Goal: Task Accomplishment & Management: Manage account settings

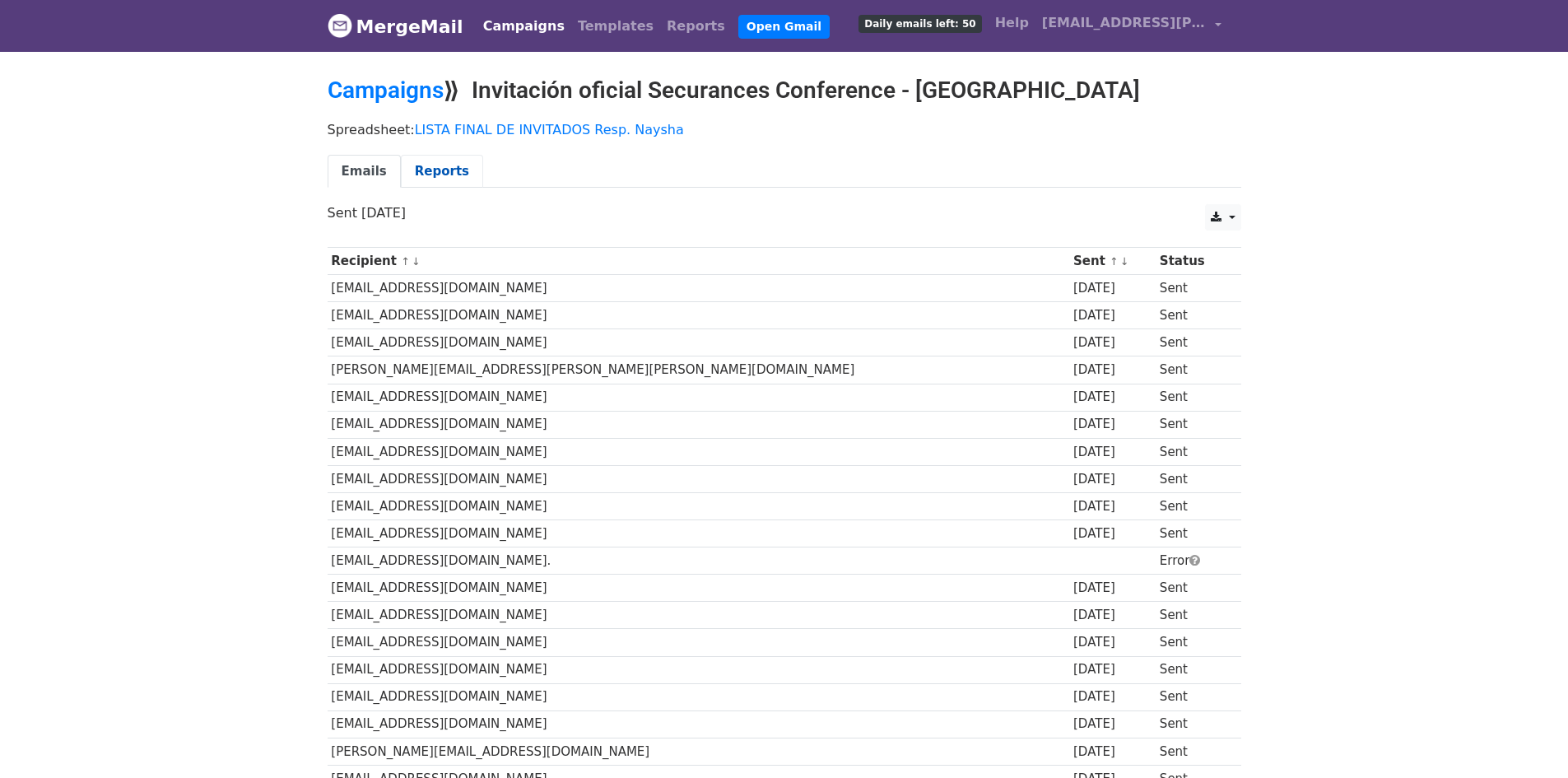
click at [448, 171] on link "Reports" at bounding box center [443, 171] width 83 height 33
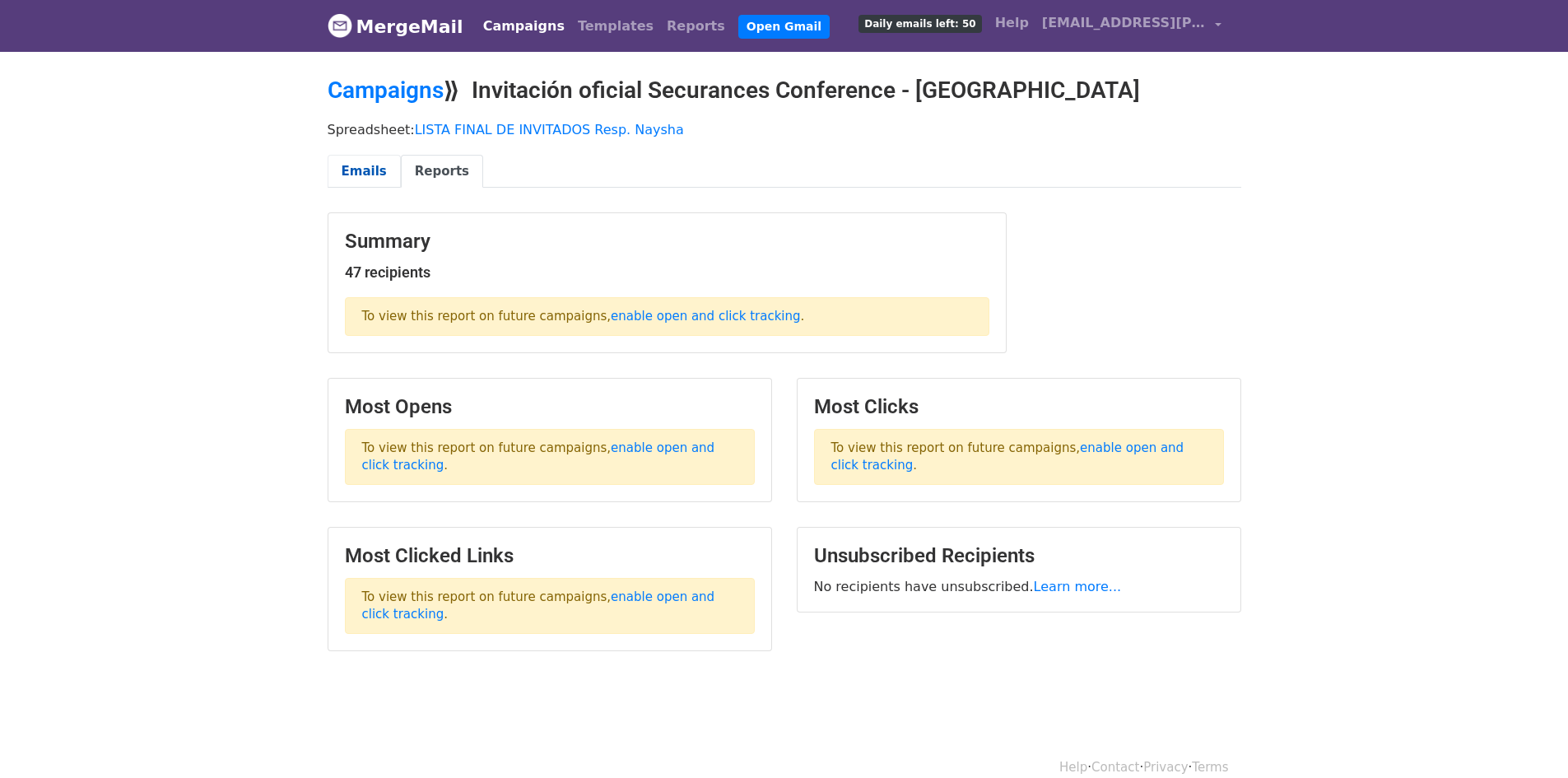
click at [380, 171] on link "Emails" at bounding box center [364, 171] width 73 height 33
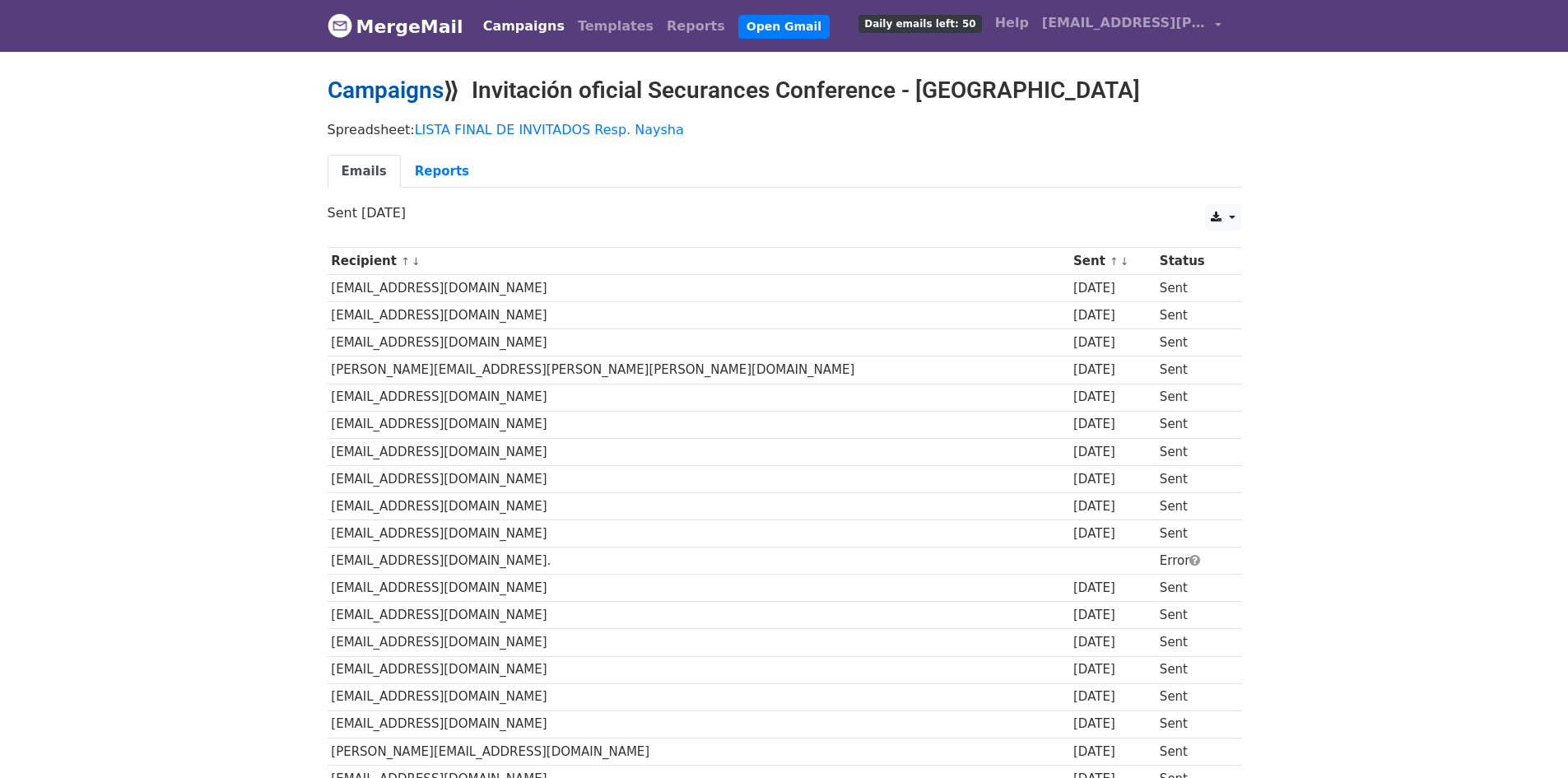
click at [398, 90] on link "Campaigns" at bounding box center [386, 90] width 116 height 28
click at [412, 21] on link "MergeMail" at bounding box center [395, 26] width 136 height 34
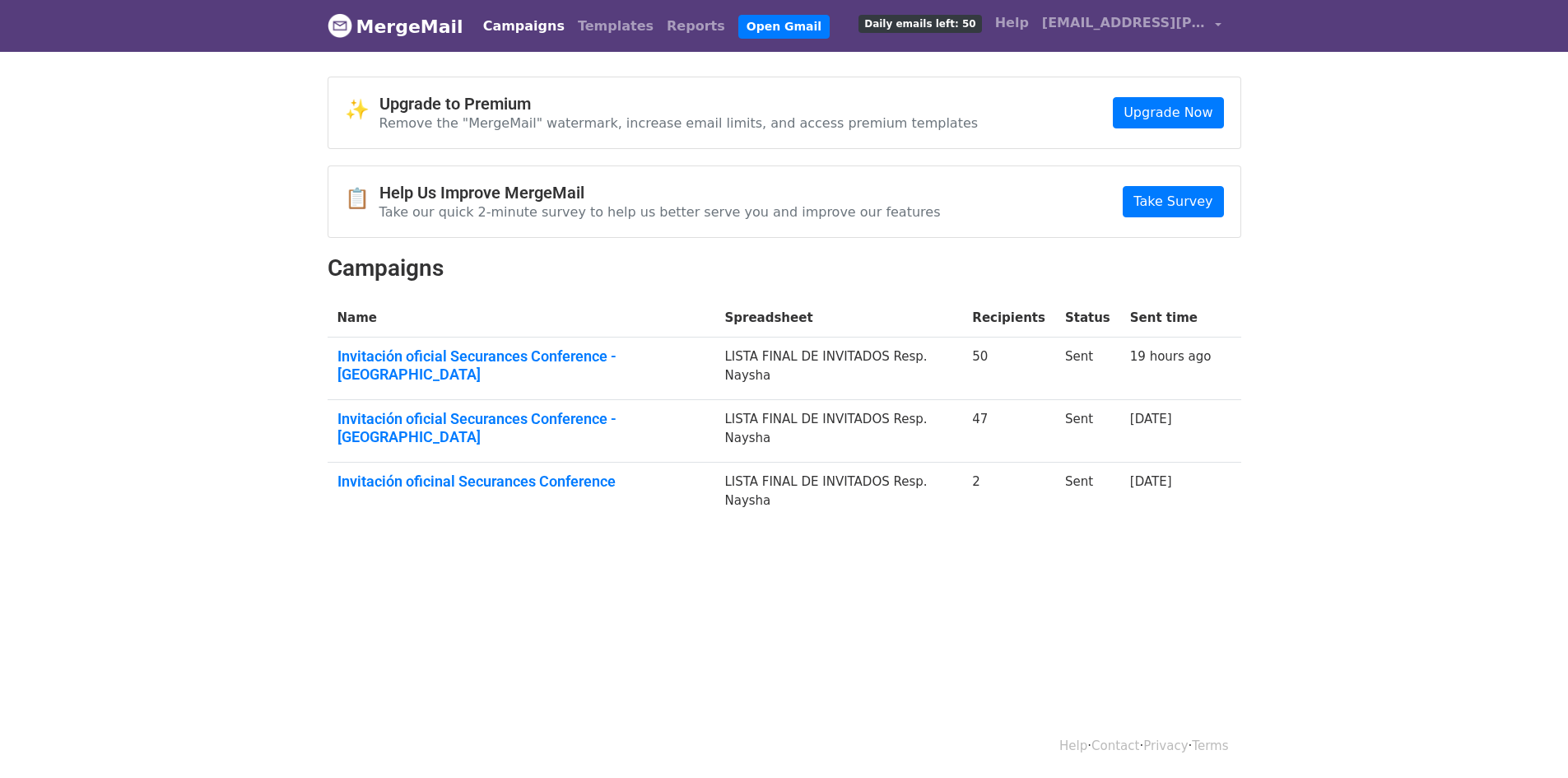
scroll to position [3, 0]
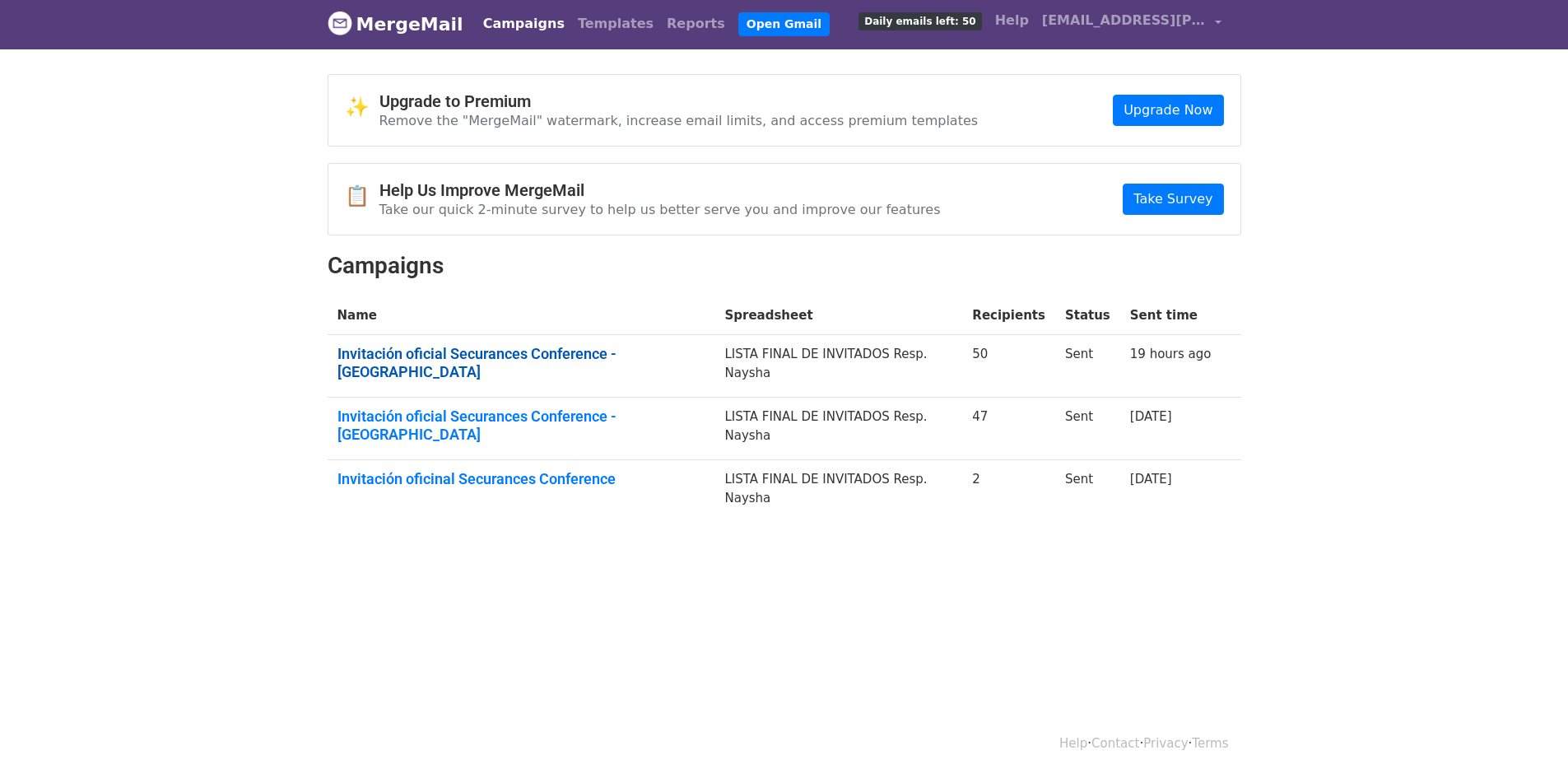
click at [619, 359] on link "Invitación oficial Securances Conference - Arequipa" at bounding box center [521, 363] width 368 height 35
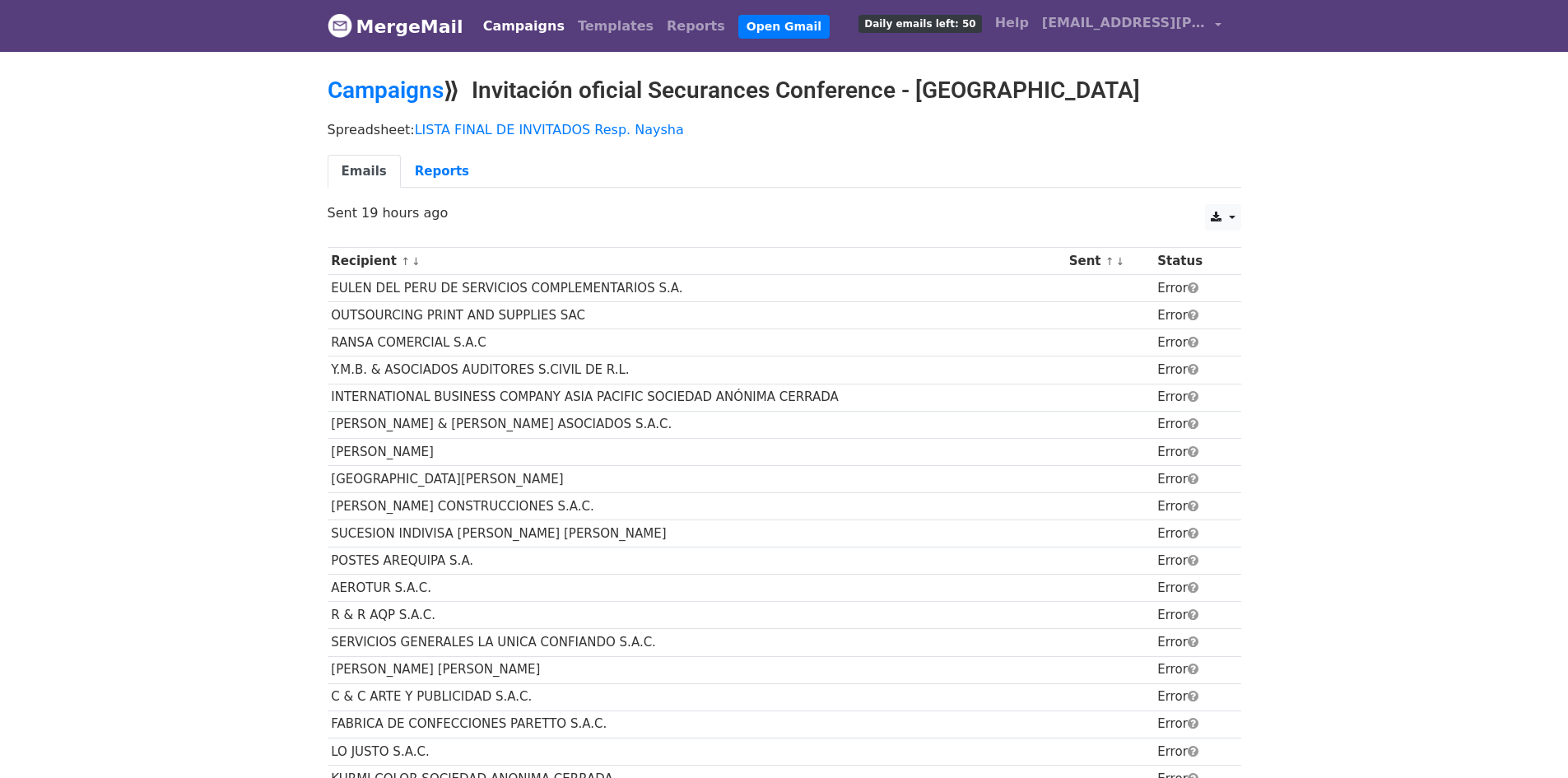
click at [513, 27] on link "Campaigns" at bounding box center [524, 26] width 94 height 32
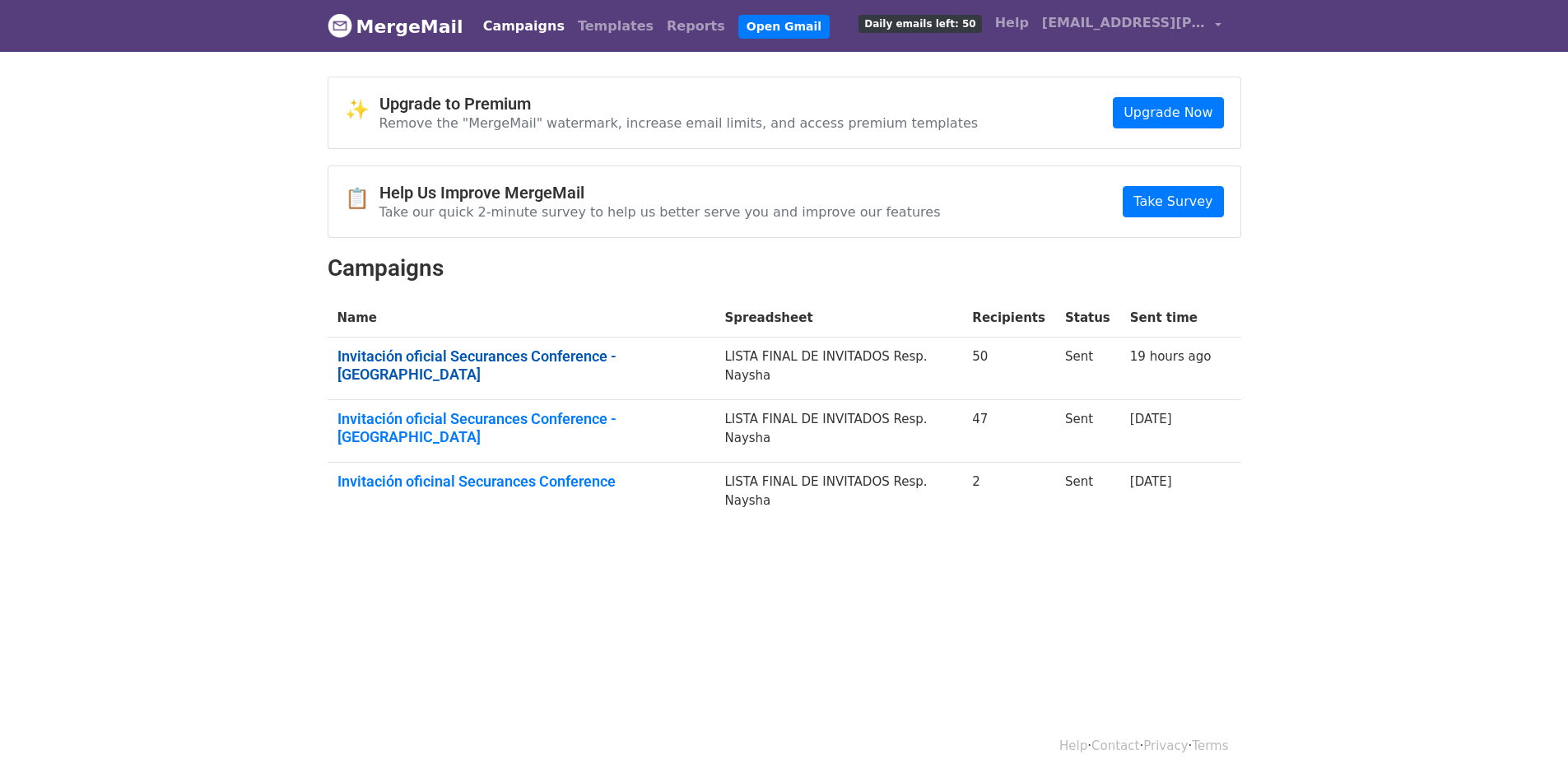
click at [662, 356] on link "Invitación oficial Securances Conference - [GEOGRAPHIC_DATA]" at bounding box center [521, 365] width 368 height 35
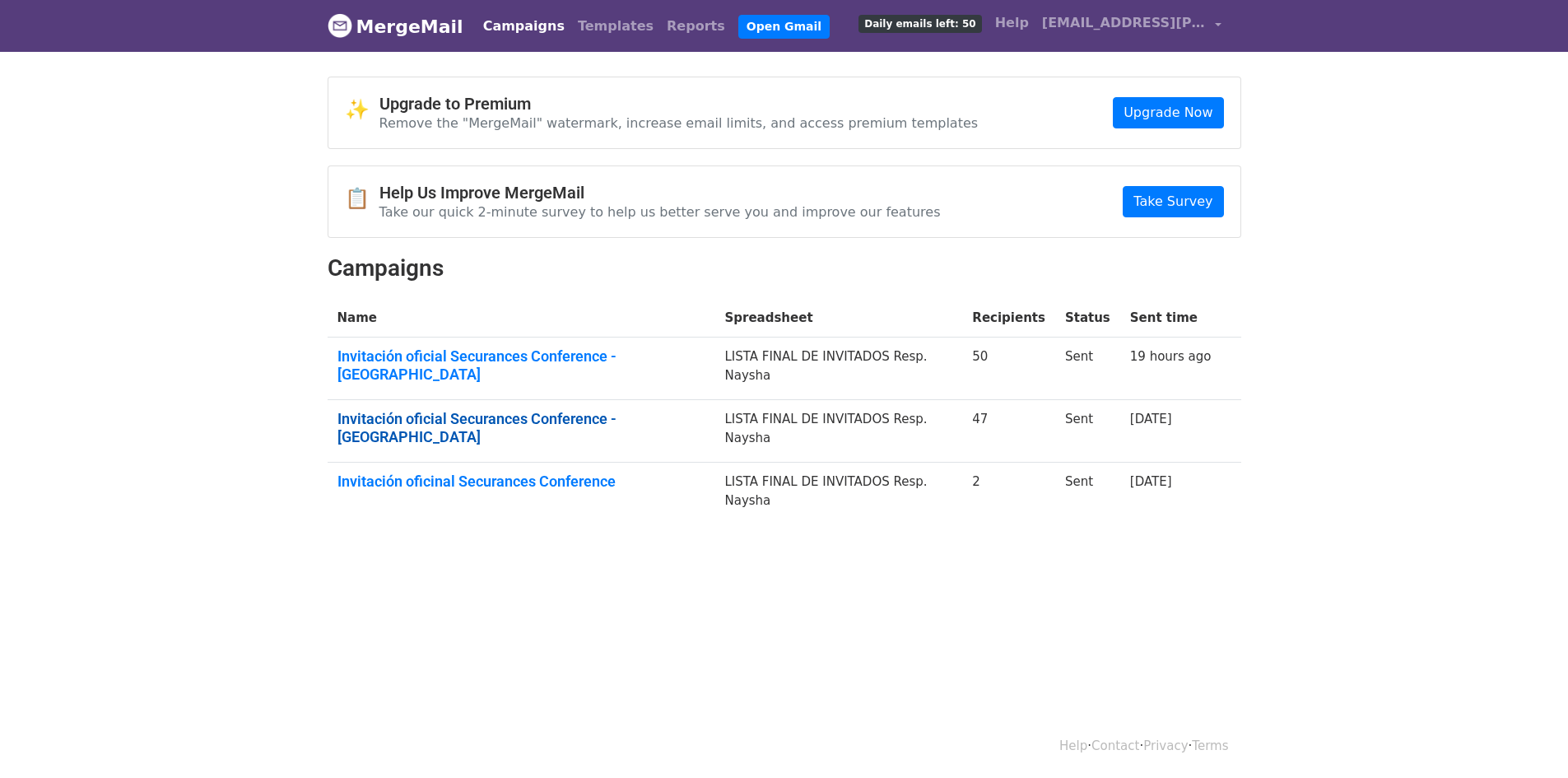
click at [436, 410] on link "Invitación oficial Securances Conference - Arequipa" at bounding box center [521, 428] width 368 height 35
click at [838, 602] on html "MergeMail Campaigns Templates Reports Open Gmail Daily emails left: 50 Help nay…" at bounding box center [784, 389] width 1568 height 778
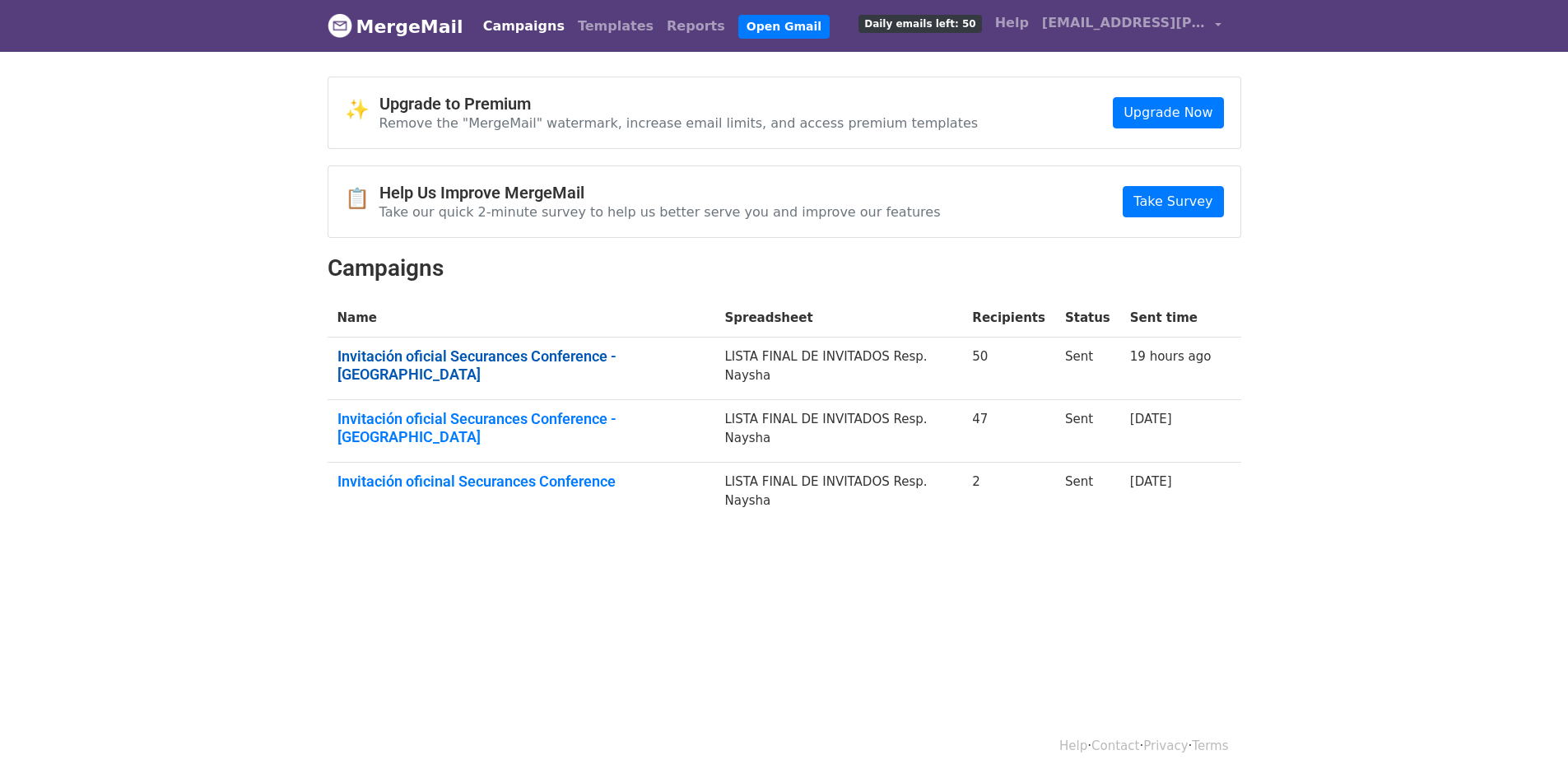
click at [641, 355] on link "Invitación oficial Securances Conference - Arequipa" at bounding box center [521, 365] width 368 height 35
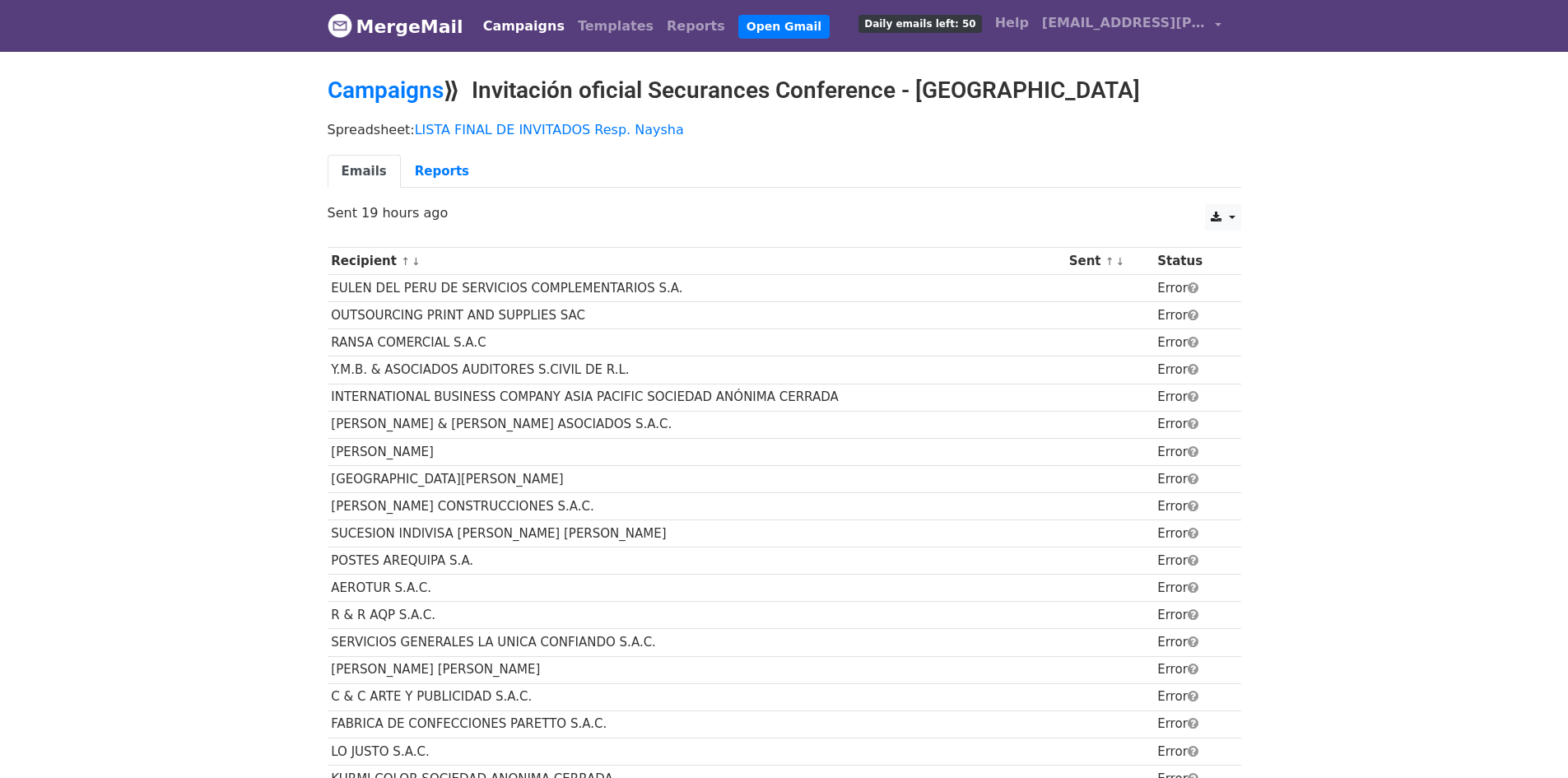
click at [1098, 260] on th "Sent ↑ ↓" at bounding box center [1110, 262] width 89 height 28
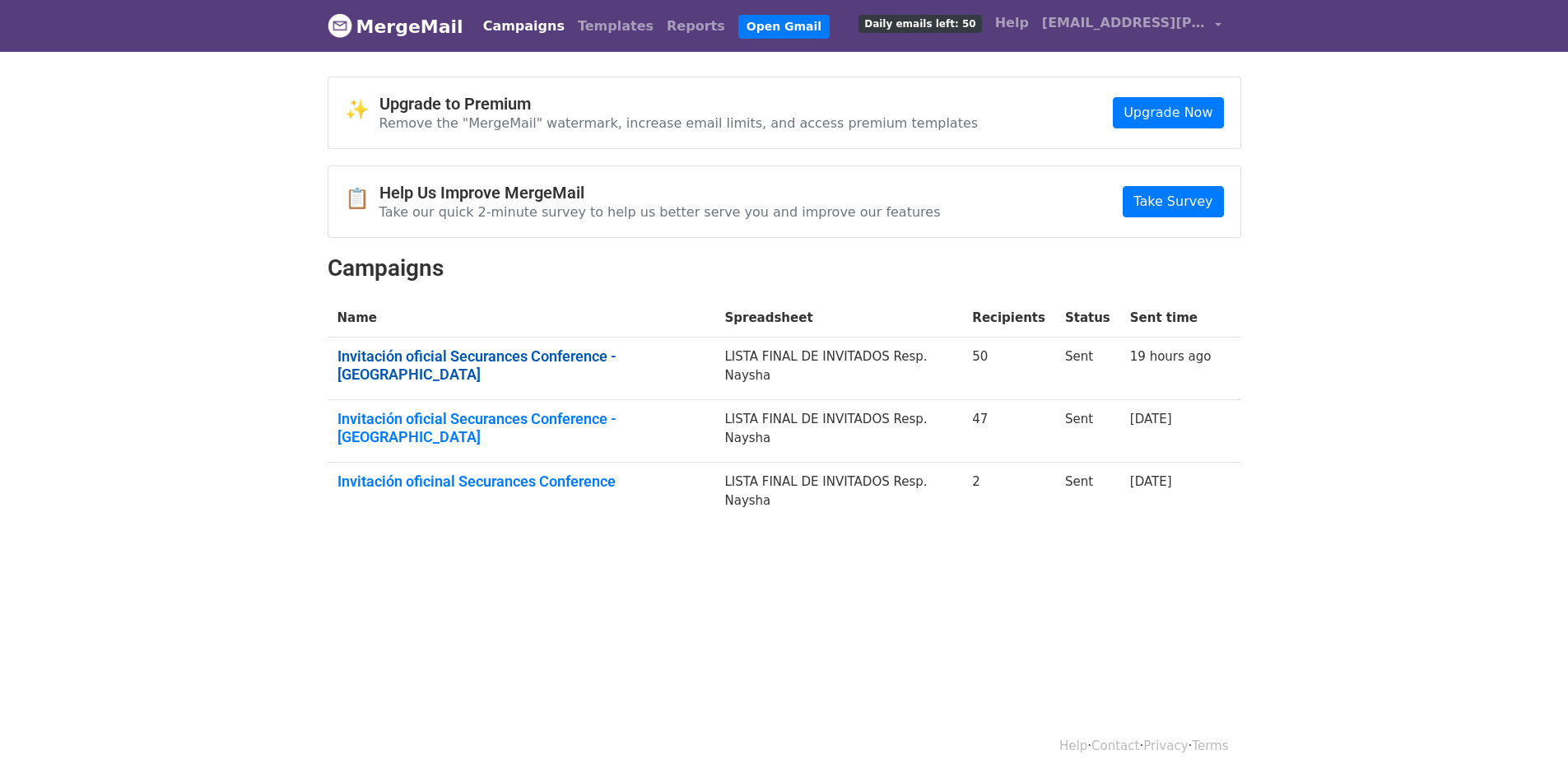
click at [643, 361] on link "Invitación oficial Securances Conference - [GEOGRAPHIC_DATA]" at bounding box center [521, 365] width 368 height 35
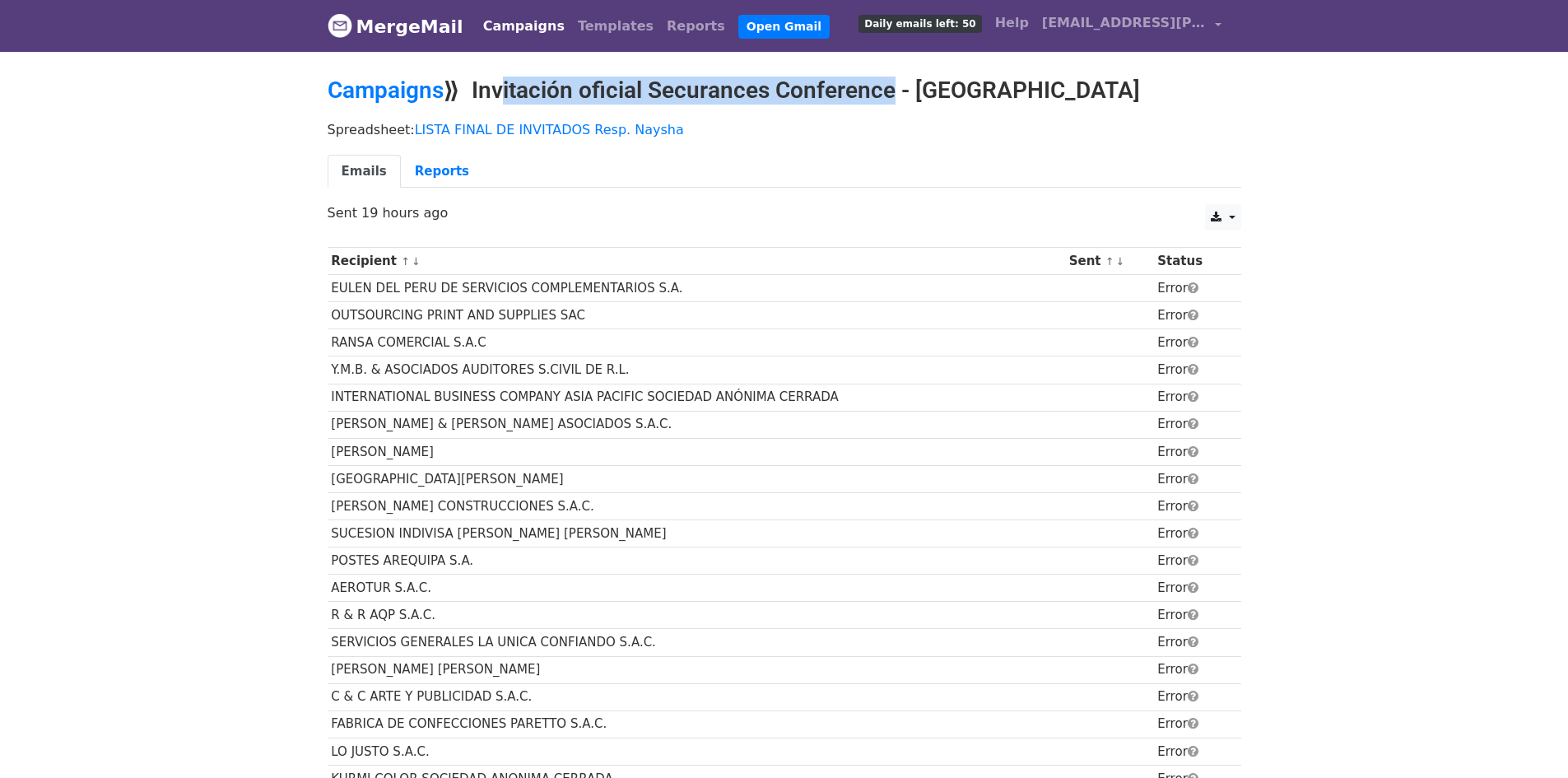
drag, startPoint x: 484, startPoint y: 89, endPoint x: 880, endPoint y: 94, distance: 396.0
click at [880, 94] on h2 "Campaigns ⟫ Invitación oficial Securances Conference - Arequipa" at bounding box center [784, 90] width 914 height 28
copy h2 "Invitación oficial Securances Conference - [GEOGRAPHIC_DATA]"
drag, startPoint x: 1017, startPoint y: 89, endPoint x: 481, endPoint y: 93, distance: 536.0
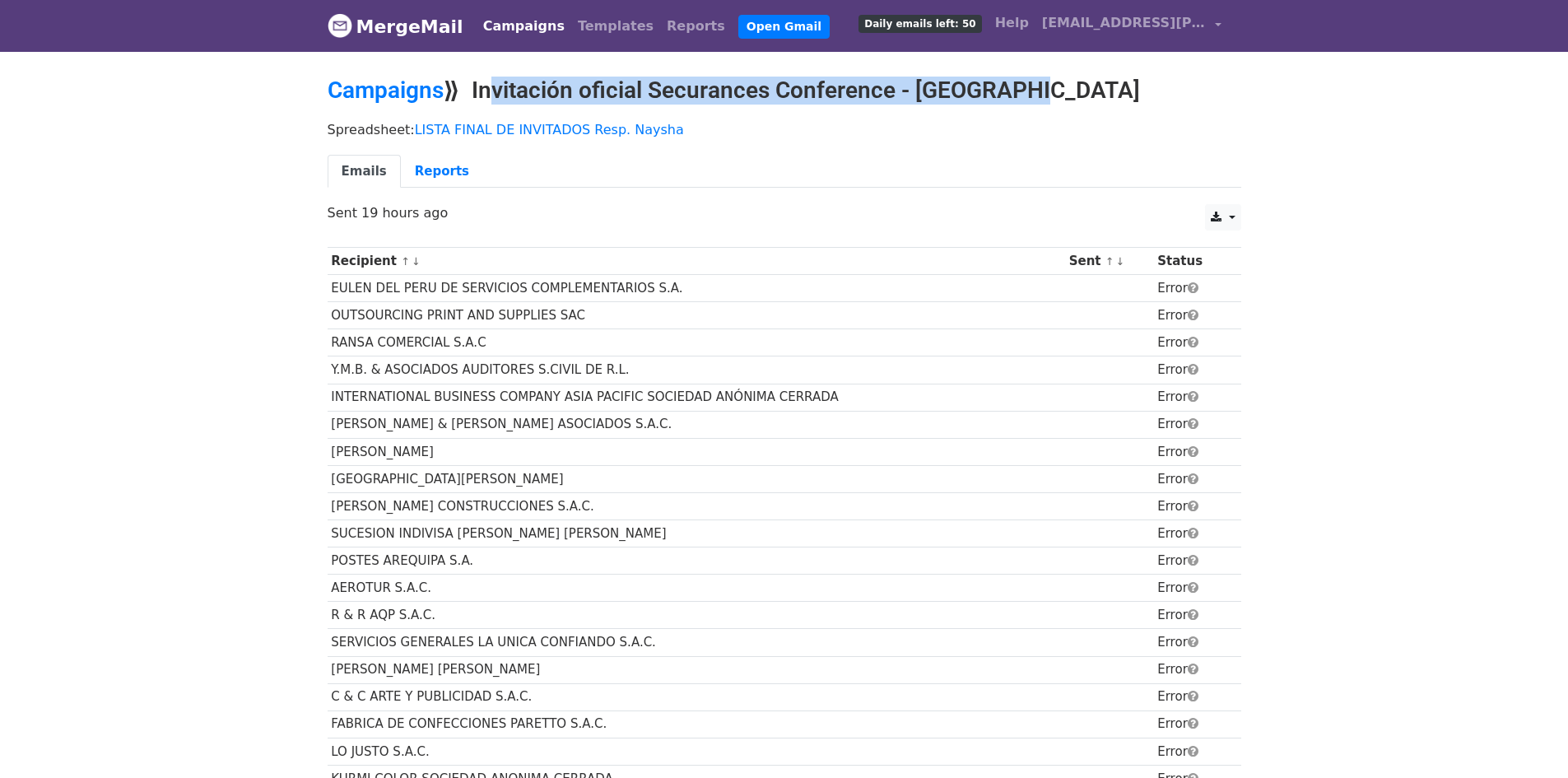
click at [481, 93] on h2 "Campaigns ⟫ Invitación oficial Securances Conference - Arequipa" at bounding box center [784, 90] width 914 height 28
click at [389, 81] on link "Campaigns" at bounding box center [386, 90] width 116 height 28
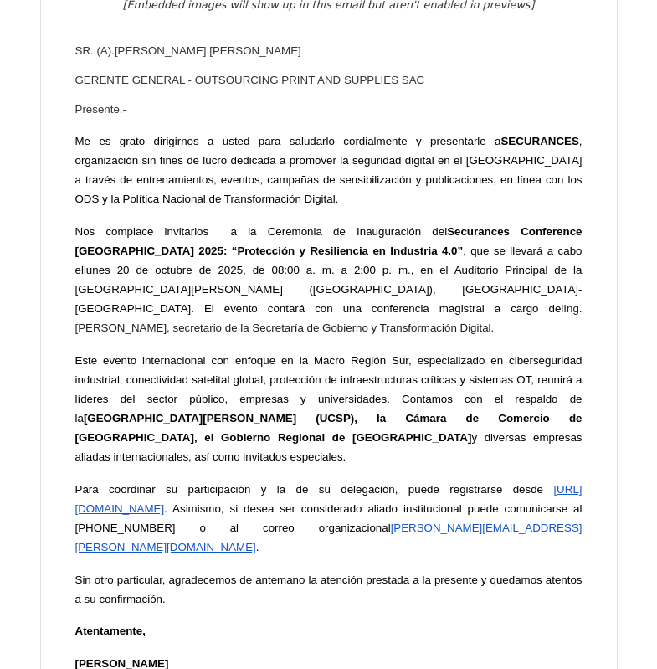
scroll to position [1674, 0]
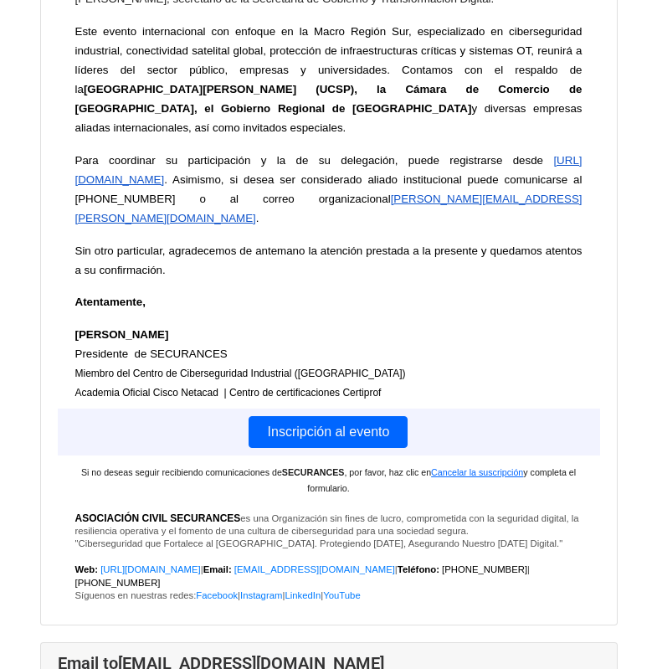
scroll to position [9708, 0]
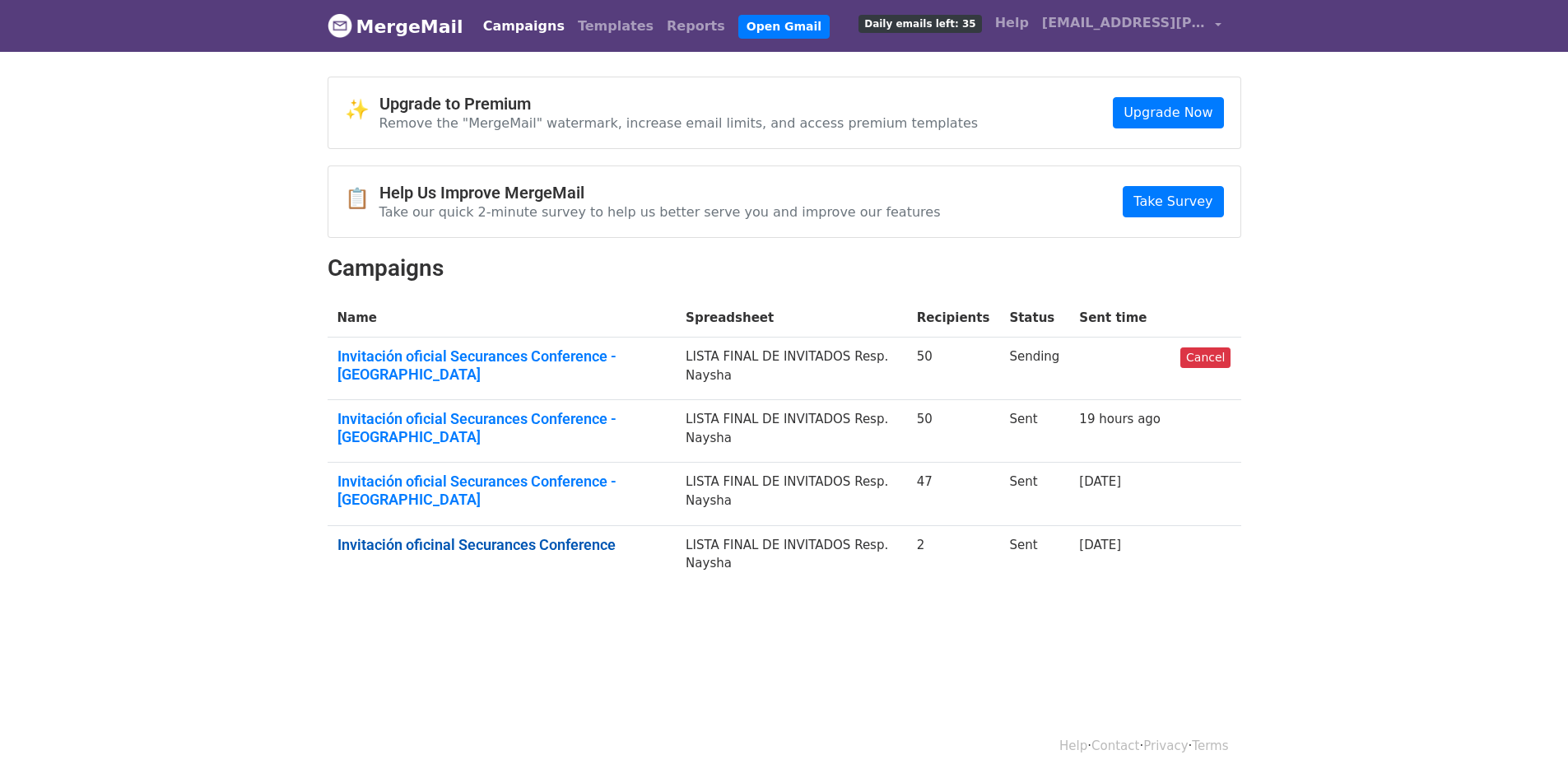
click at [561, 536] on link "Invitación oficinal Securances Conference" at bounding box center [502, 545] width 330 height 18
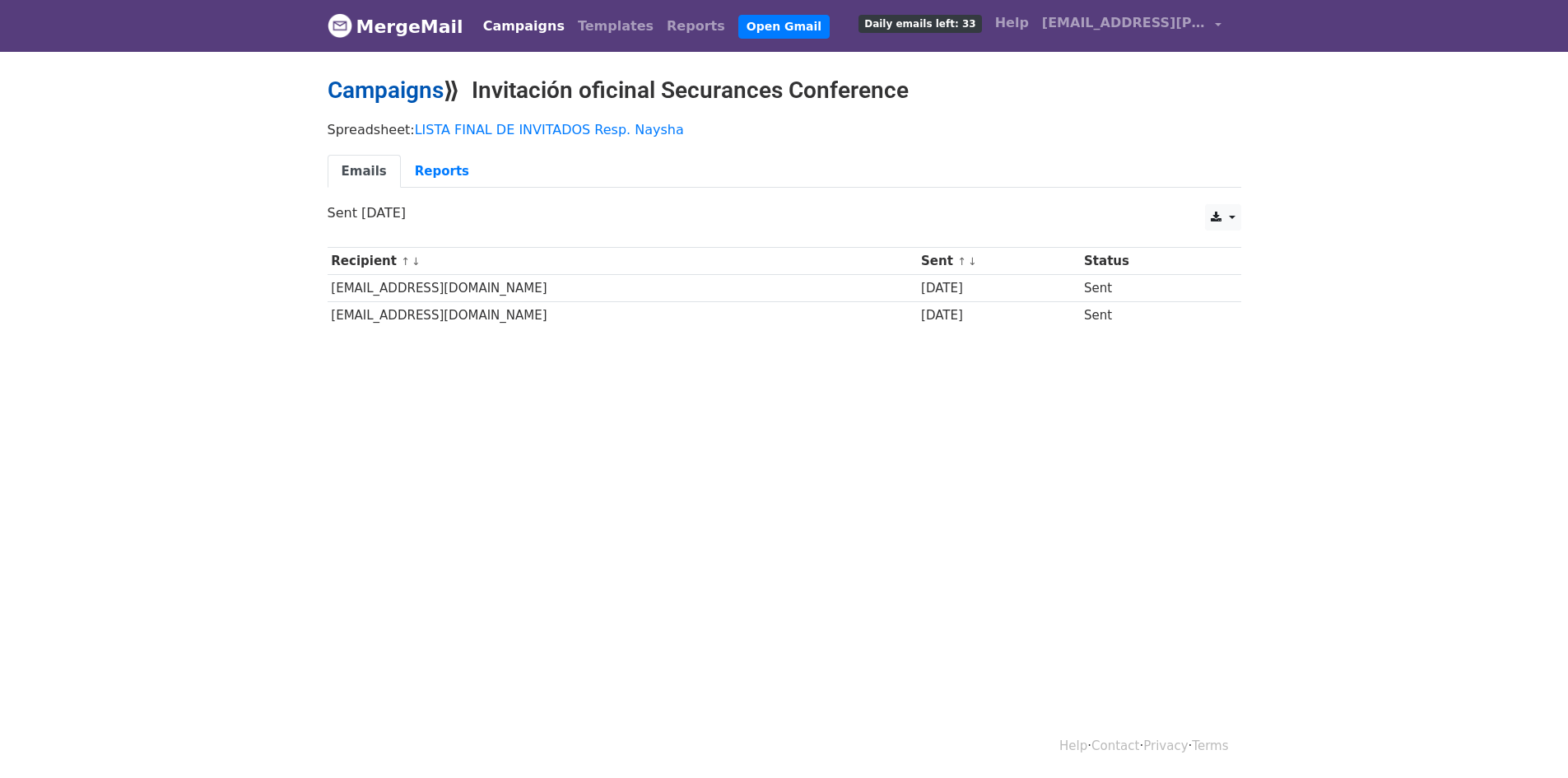
click at [396, 84] on link "Campaigns" at bounding box center [386, 90] width 116 height 28
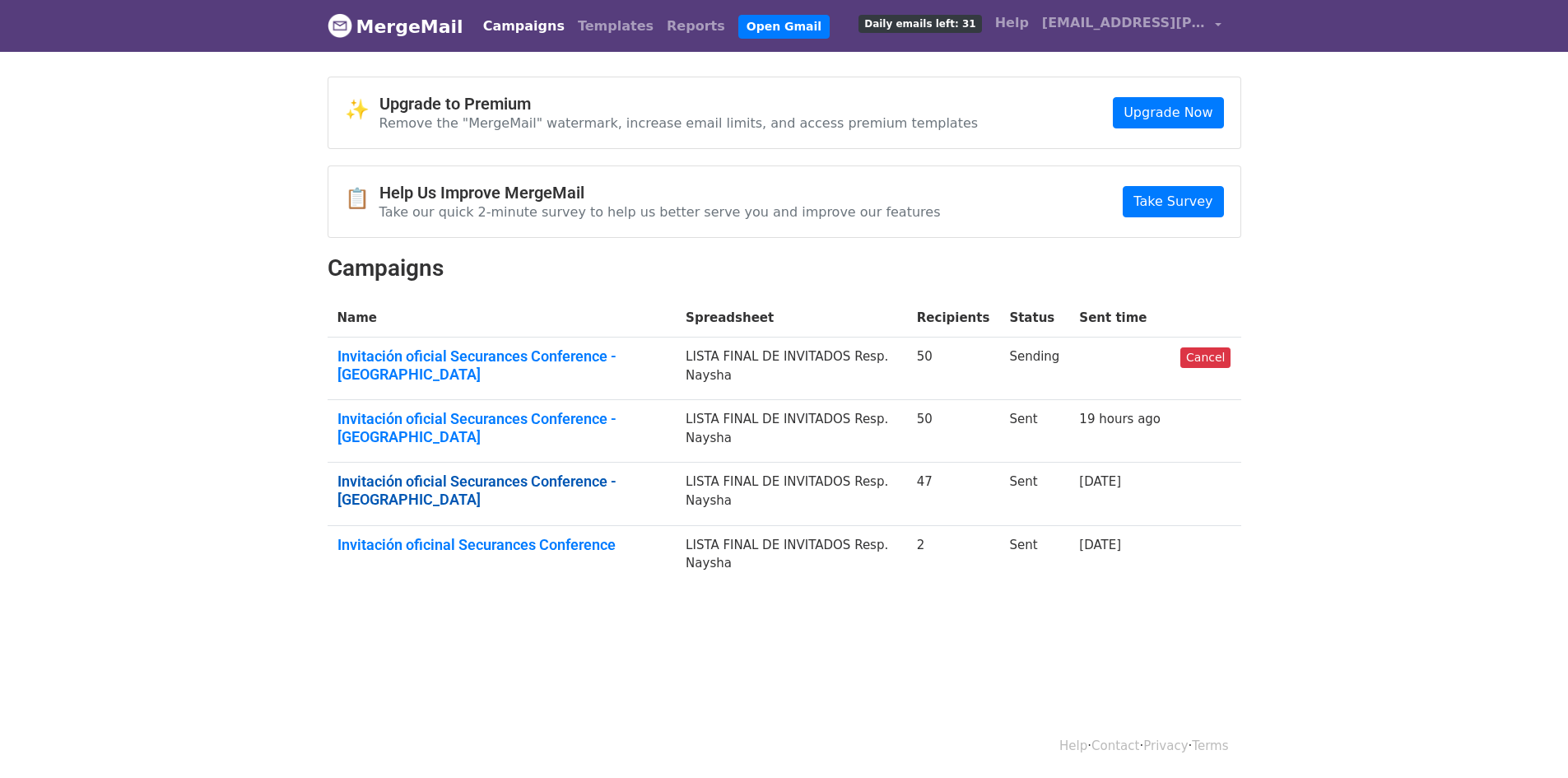
click at [526, 472] on link "Invitación oficial Securances Conference - [GEOGRAPHIC_DATA]" at bounding box center [502, 490] width 330 height 35
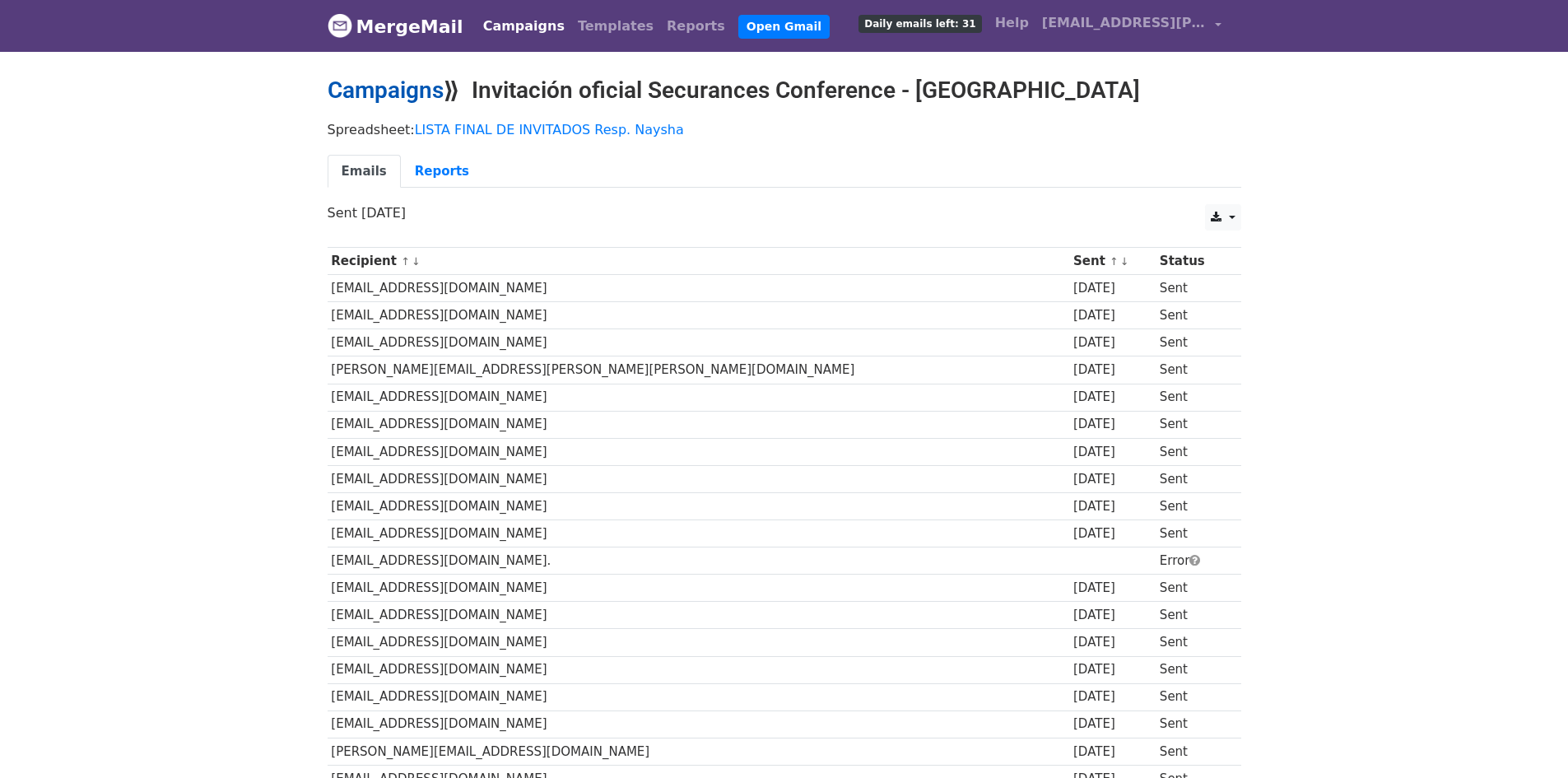
click at [407, 81] on link "Campaigns" at bounding box center [386, 90] width 116 height 28
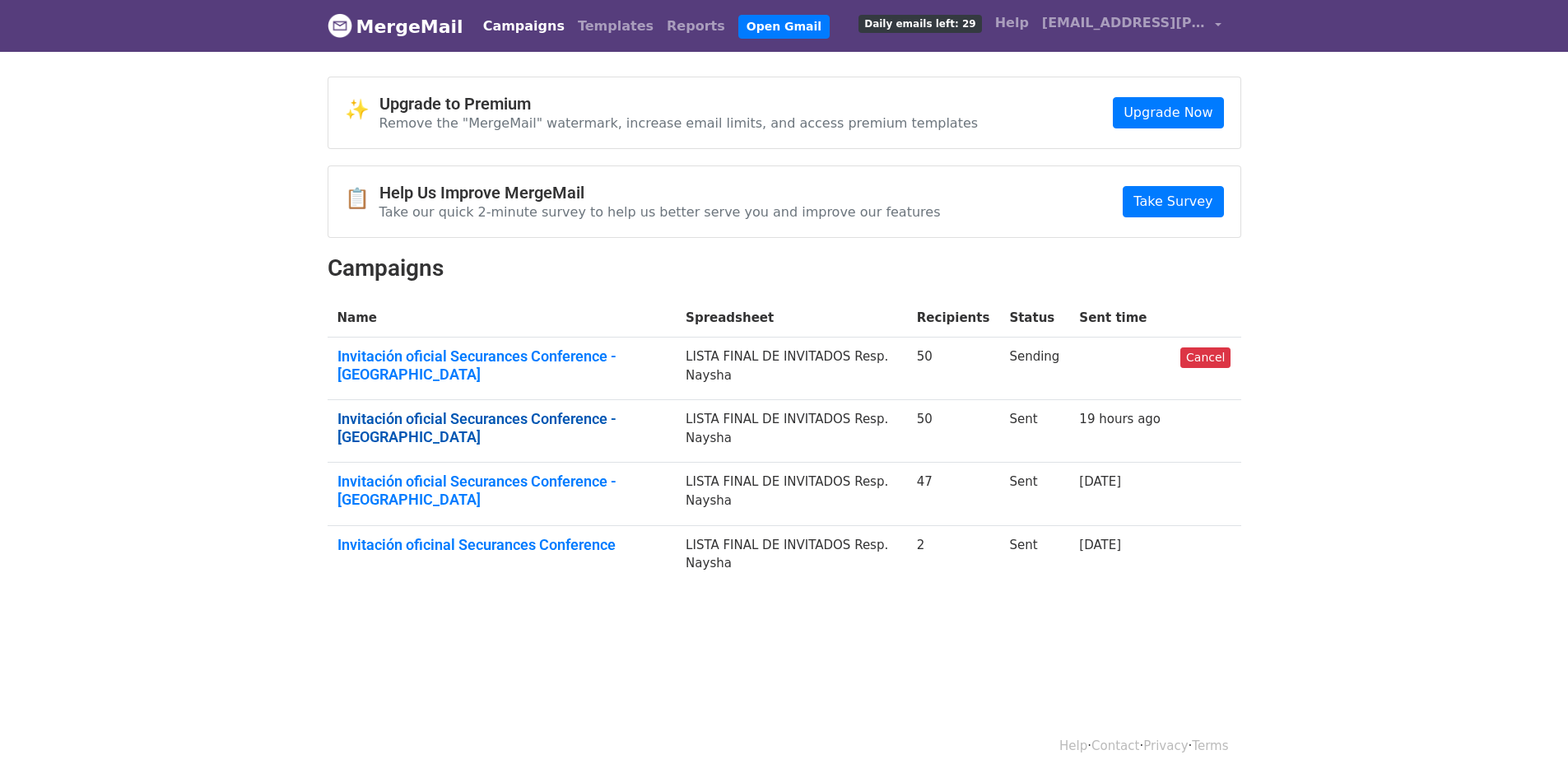
click at [502, 410] on link "Invitación oficial Securances Conference - [GEOGRAPHIC_DATA]" at bounding box center [502, 428] width 330 height 35
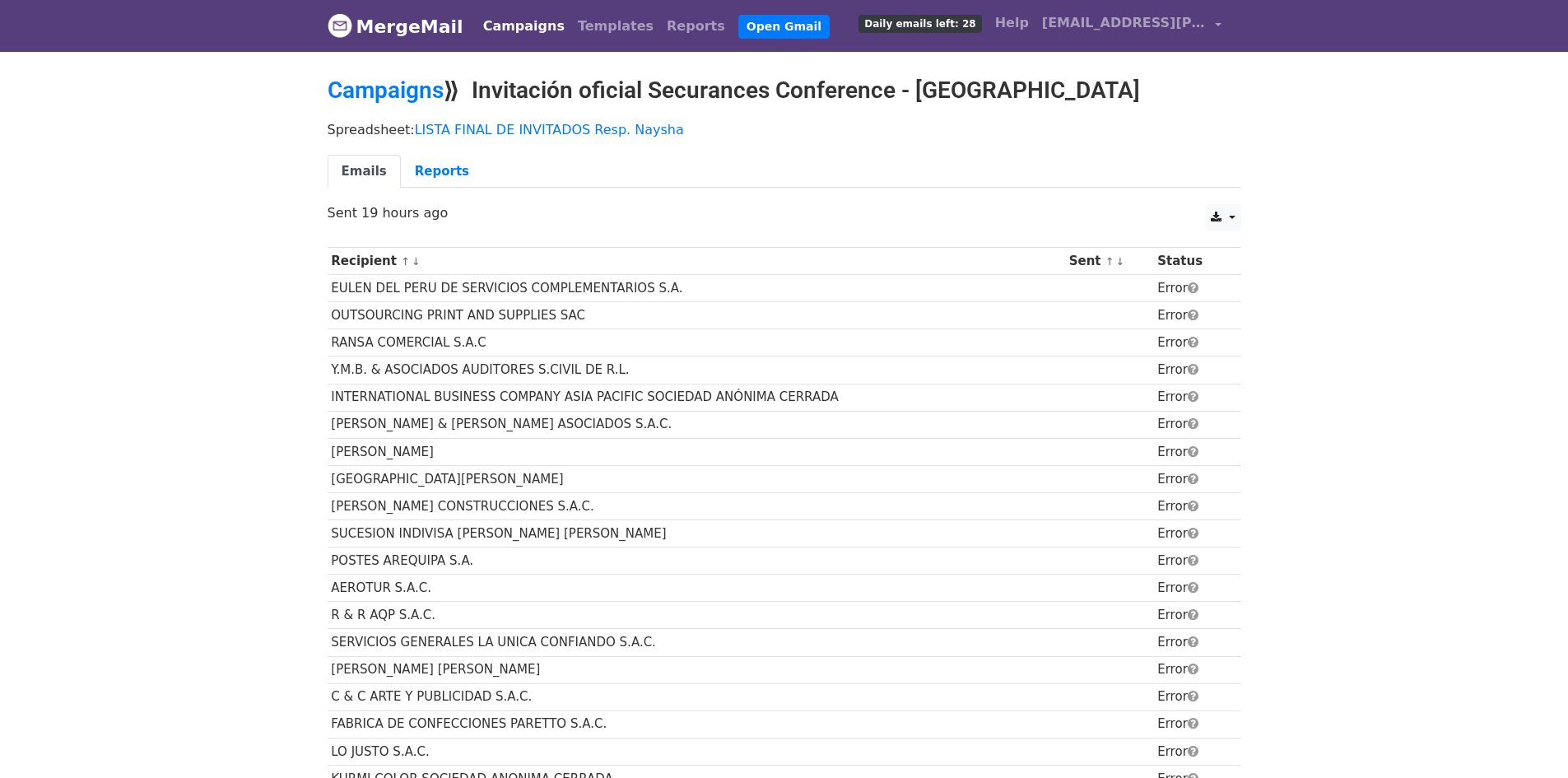
click at [1089, 260] on th "Sent ↑ ↓" at bounding box center [1110, 262] width 89 height 28
click at [1159, 302] on td "Error" at bounding box center [1190, 316] width 76 height 28
click at [419, 84] on link "Campaigns" at bounding box center [386, 90] width 116 height 28
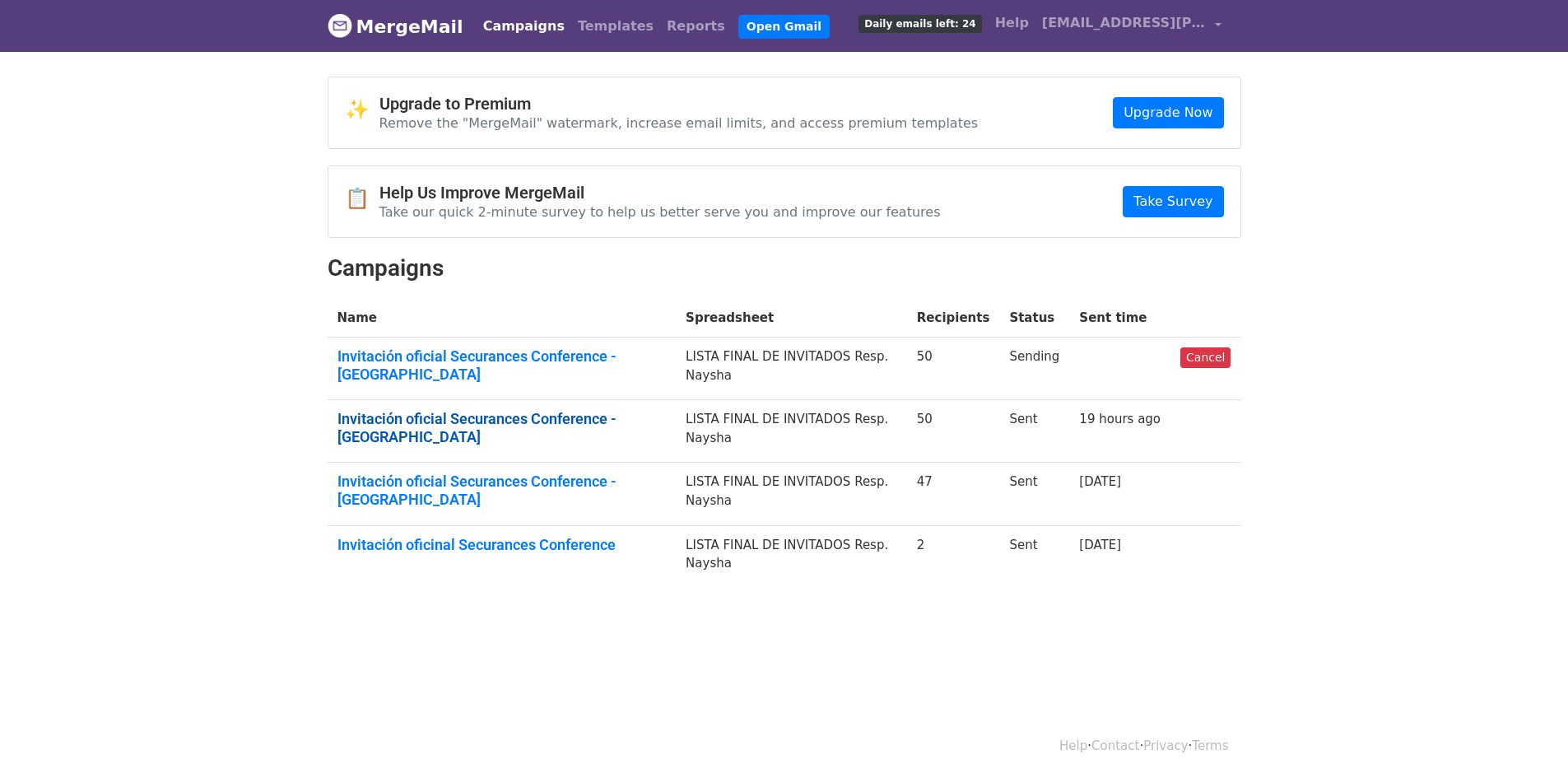
click at [592, 410] on link "Invitación oficial Securances Conference - Arequipa" at bounding box center [502, 428] width 330 height 35
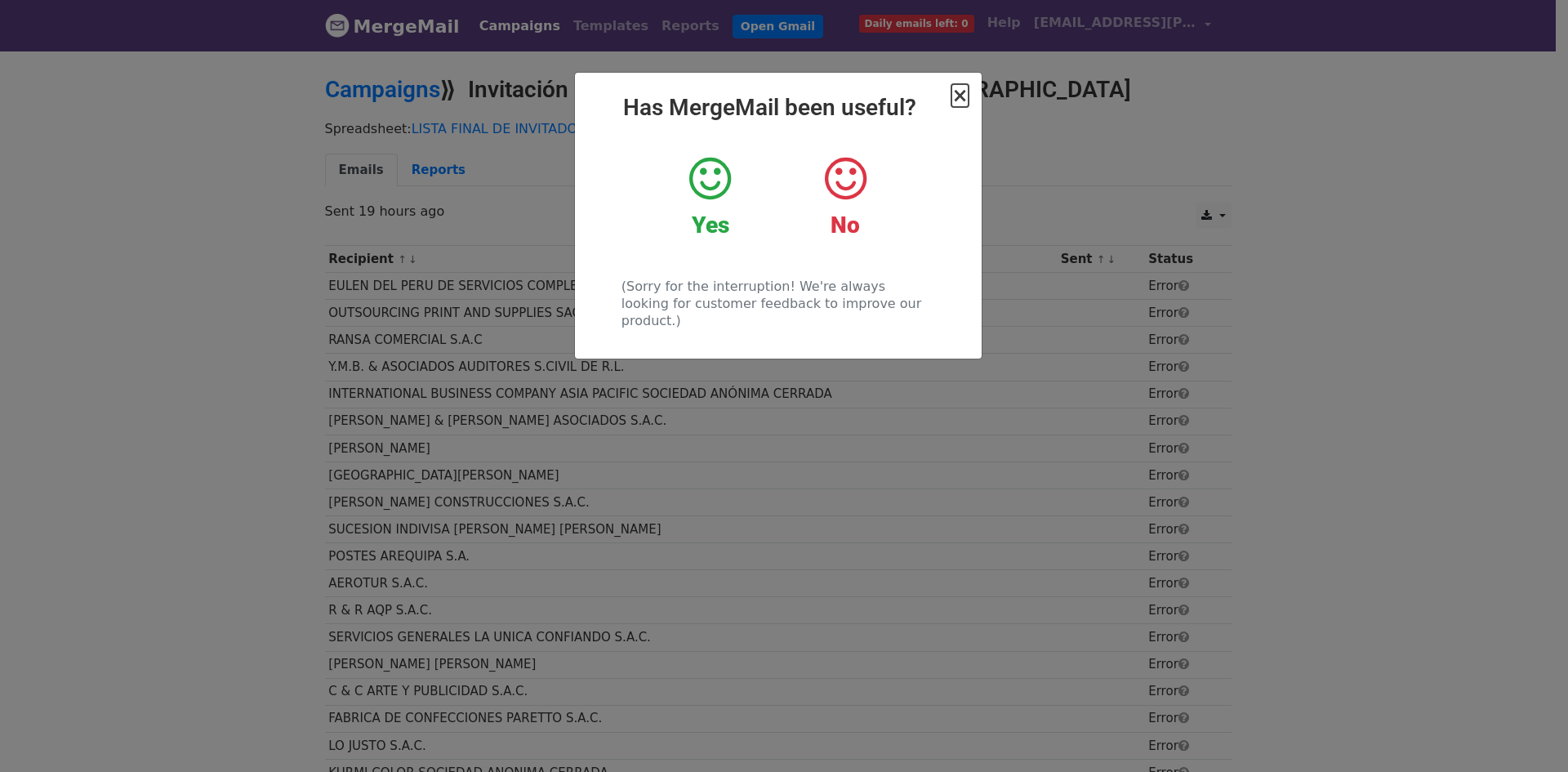
click at [965, 95] on span "×" at bounding box center [959, 95] width 17 height 22
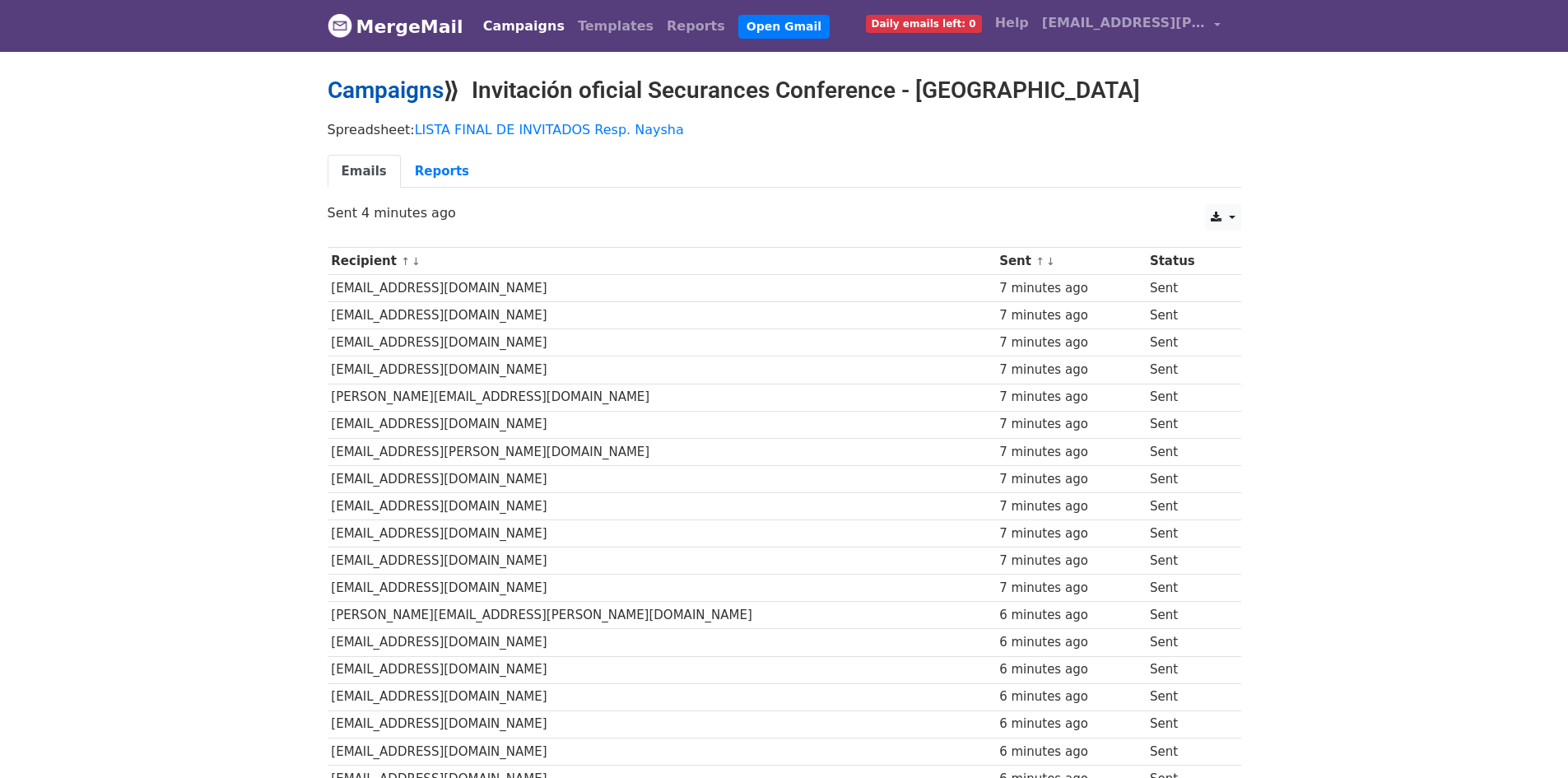
click at [397, 94] on link "Campaigns" at bounding box center [386, 90] width 116 height 28
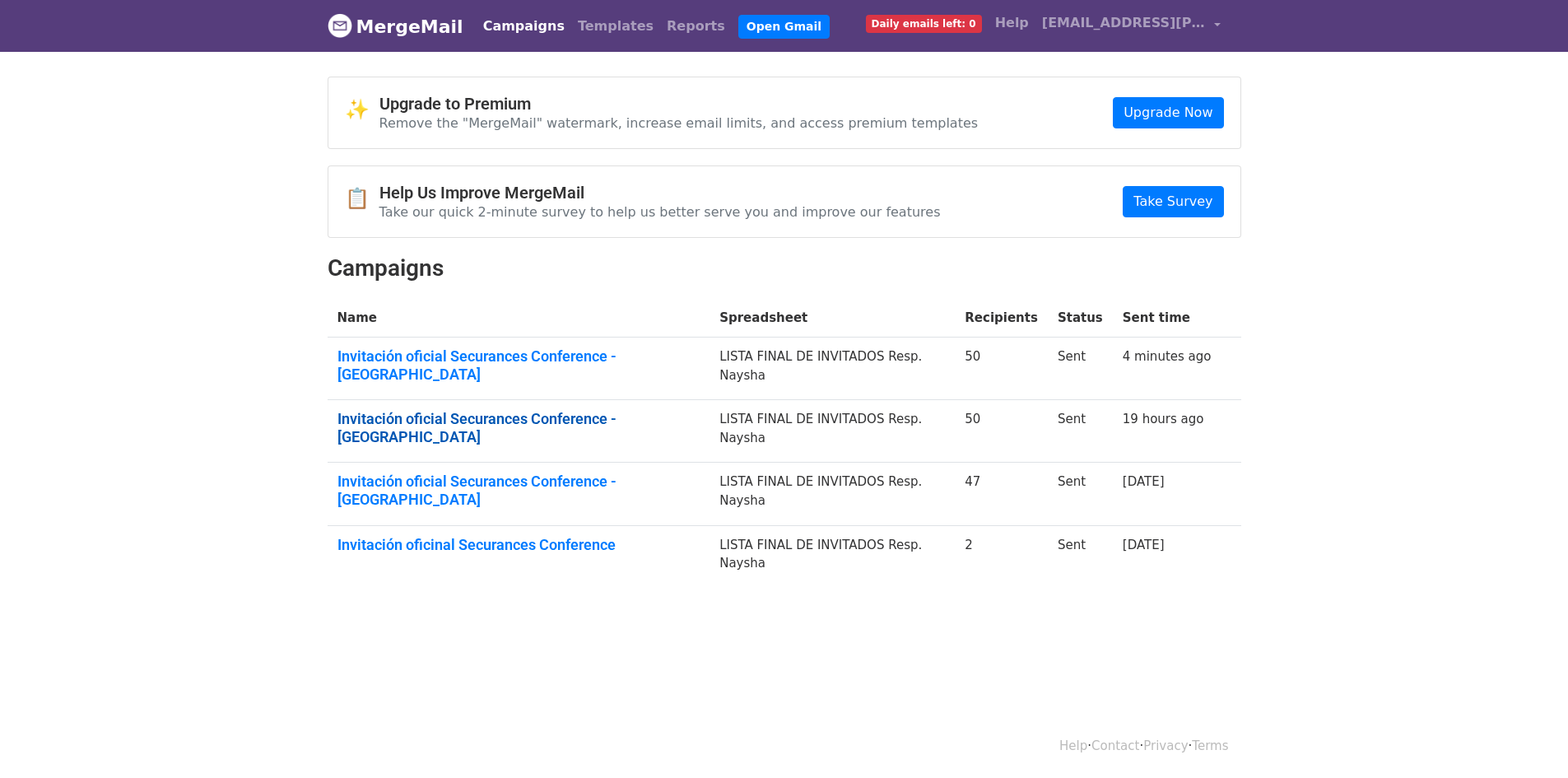
click at [508, 410] on link "Invitación oficial Securances Conference - Arequipa" at bounding box center [518, 428] width 363 height 35
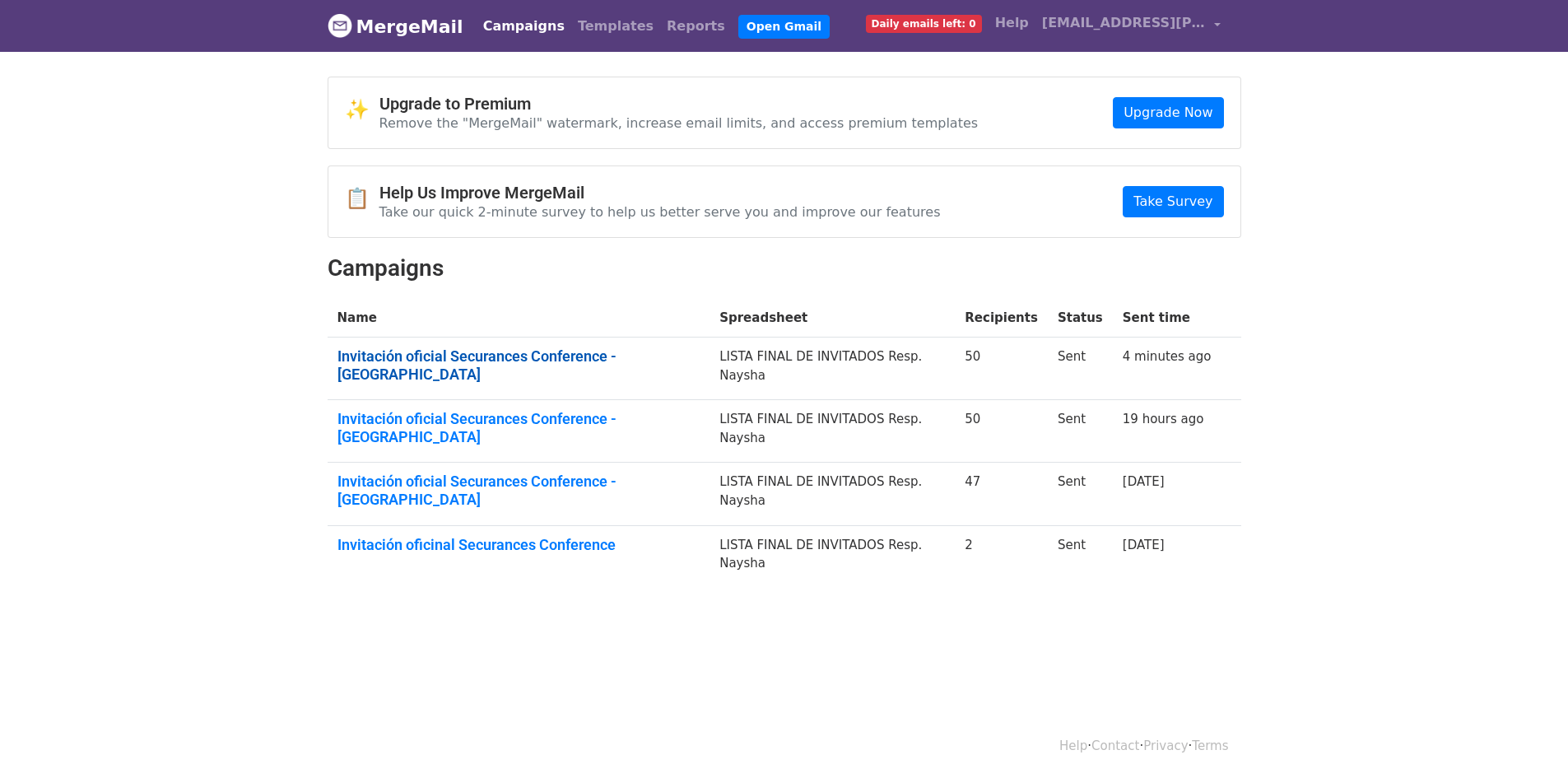
click at [457, 358] on link "Invitación oficial Securances Conference - Arequipa" at bounding box center [518, 365] width 363 height 35
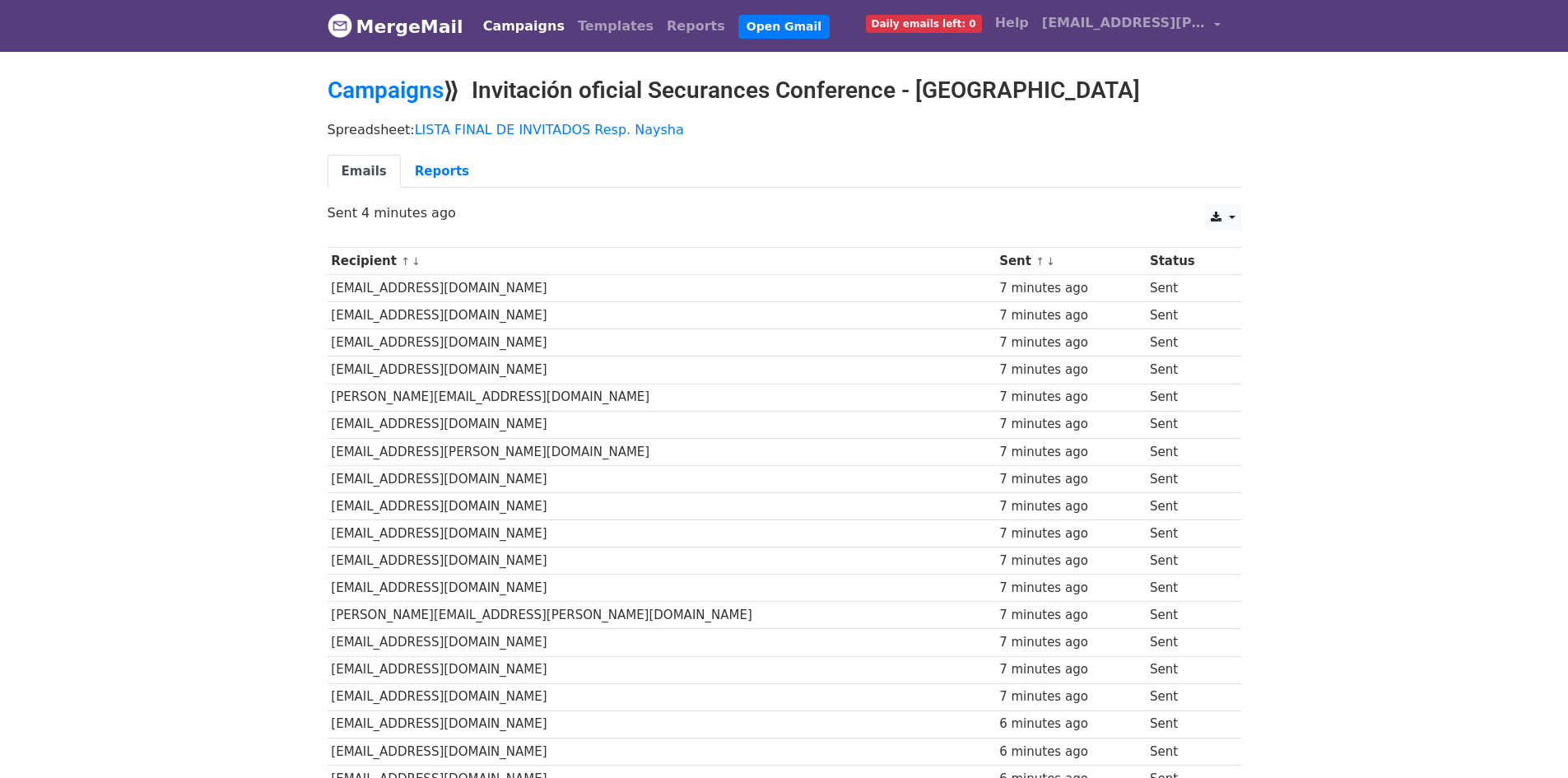
click at [409, 288] on td "[EMAIL_ADDRESS][DOMAIN_NAME]" at bounding box center [662, 289] width 669 height 28
copy tr "[EMAIL_ADDRESS][DOMAIN_NAME]"
click at [416, 290] on td "[EMAIL_ADDRESS][DOMAIN_NAME]" at bounding box center [662, 289] width 669 height 28
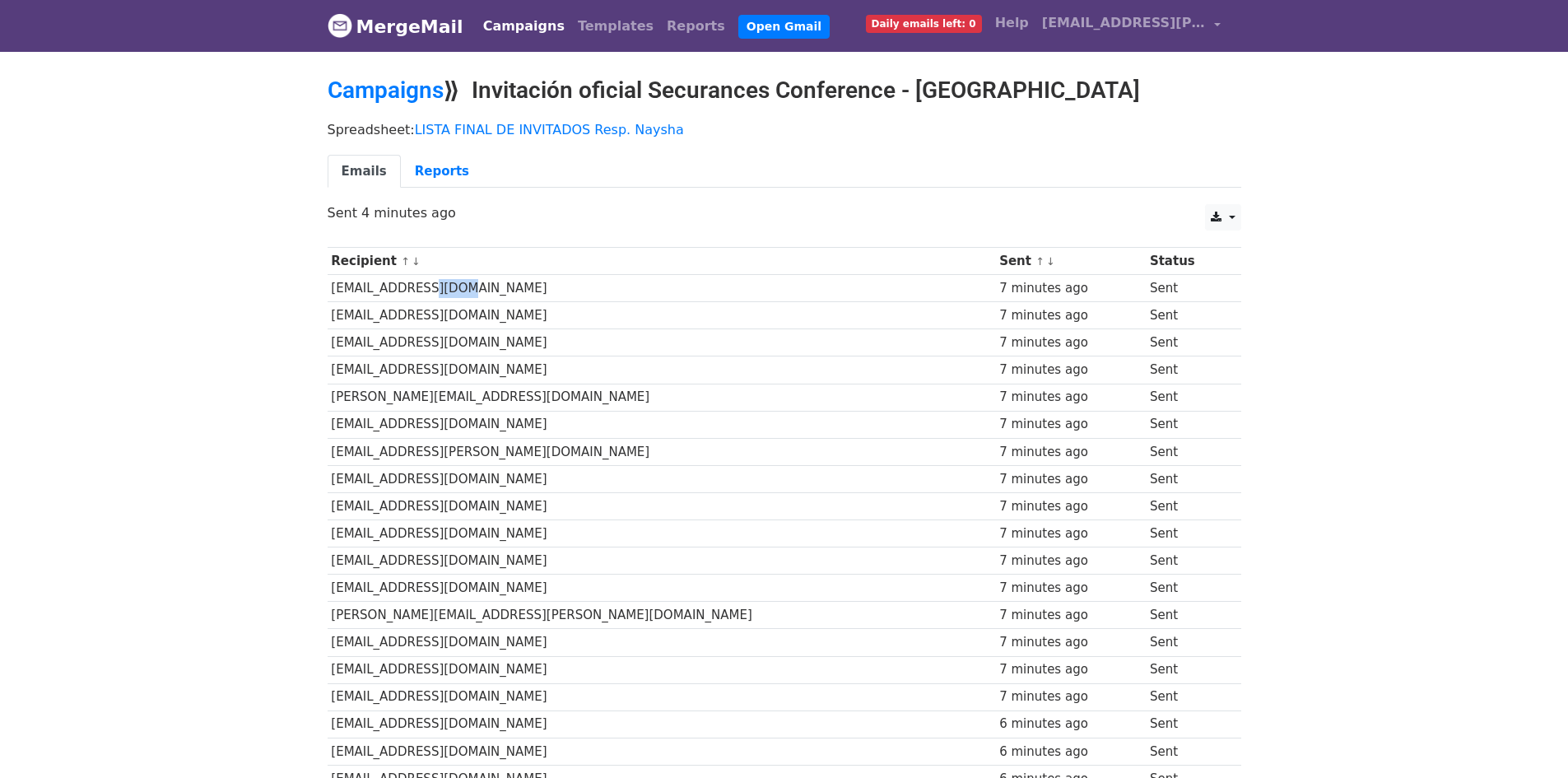
click at [416, 290] on td "[EMAIL_ADDRESS][DOMAIN_NAME]" at bounding box center [662, 289] width 669 height 28
click at [346, 289] on td "[EMAIL_ADDRESS][DOMAIN_NAME]" at bounding box center [662, 289] width 669 height 28
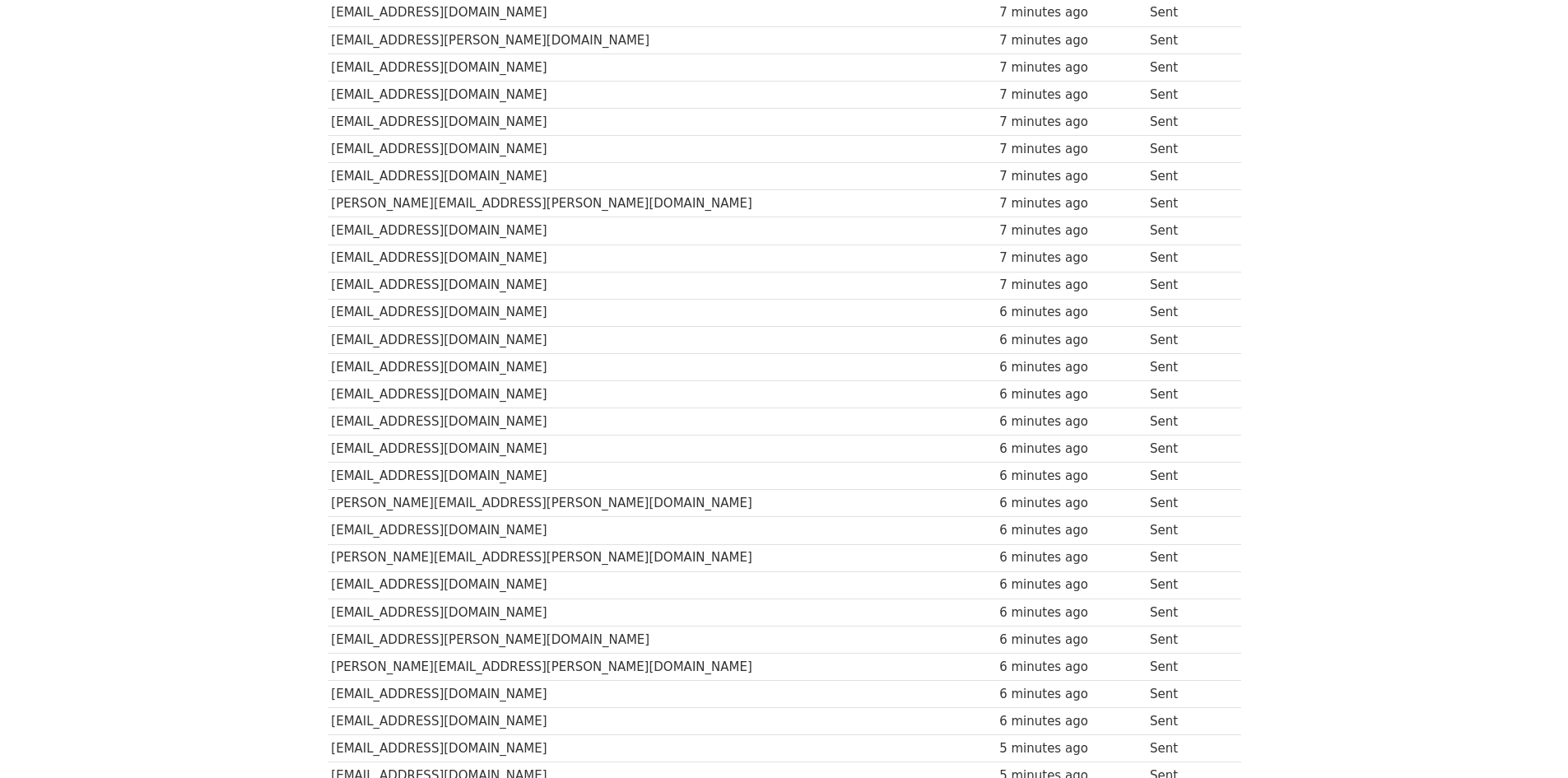
click at [190, 385] on body "MergeMail Campaigns Templates Reports Open Gmail Daily emails left: 0 Help [EMA…" at bounding box center [784, 447] width 1568 height 1715
